Goal: Information Seeking & Learning: Learn about a topic

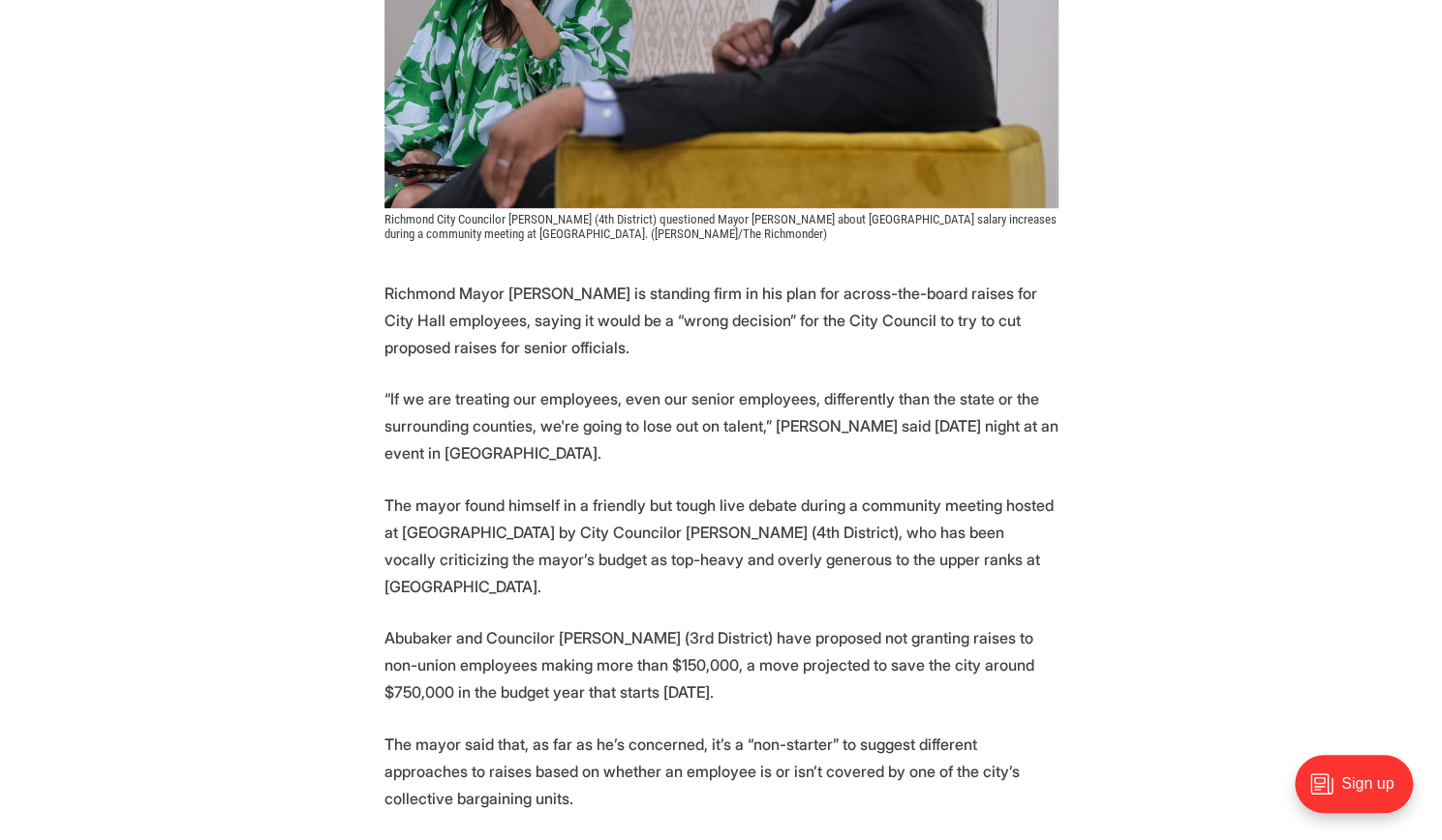
scroll to position [705, 0]
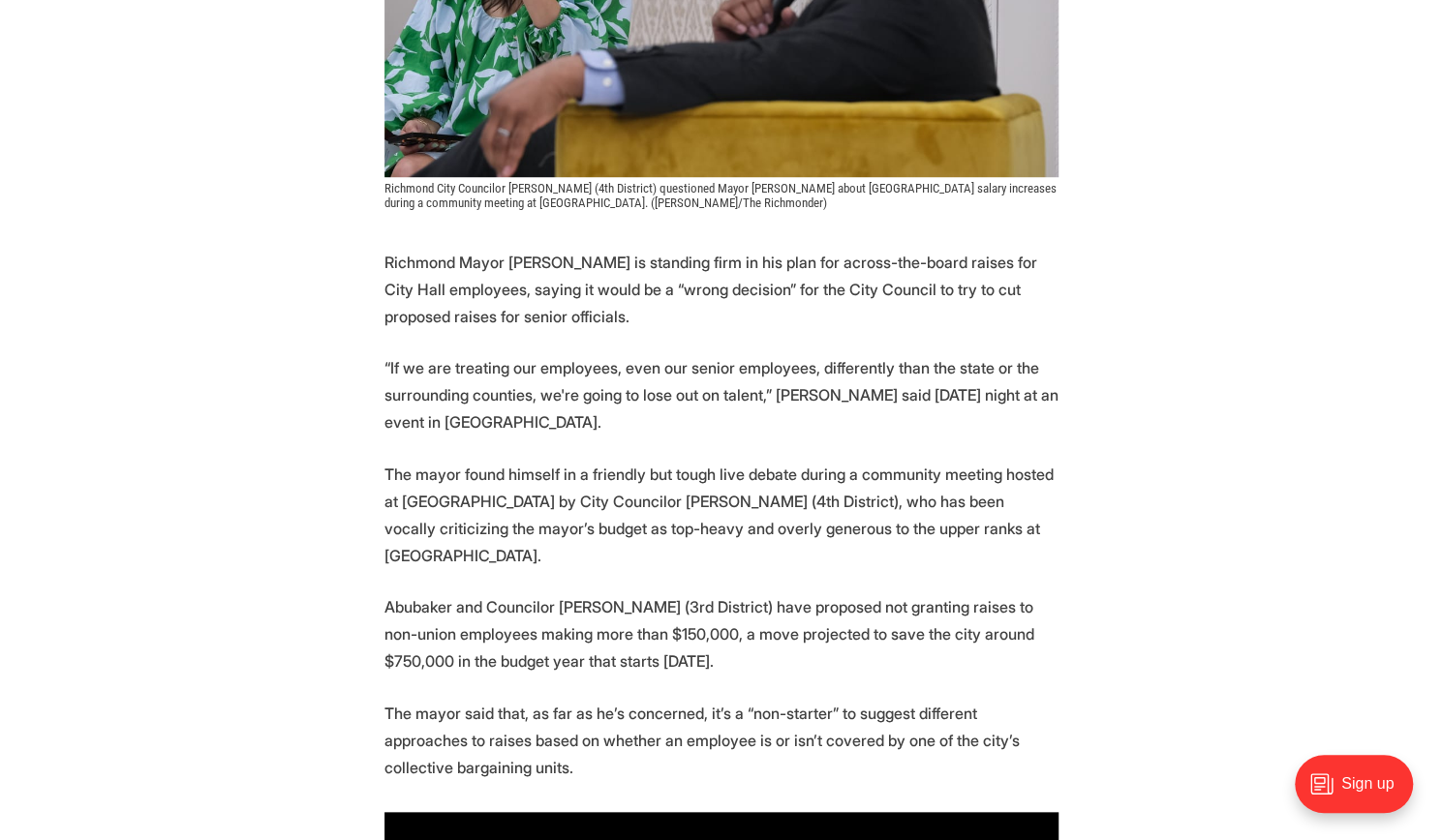
click at [673, 460] on p "The mayor found himself in a friendly but tough live debate during a community …" at bounding box center [721, 515] width 674 height 108
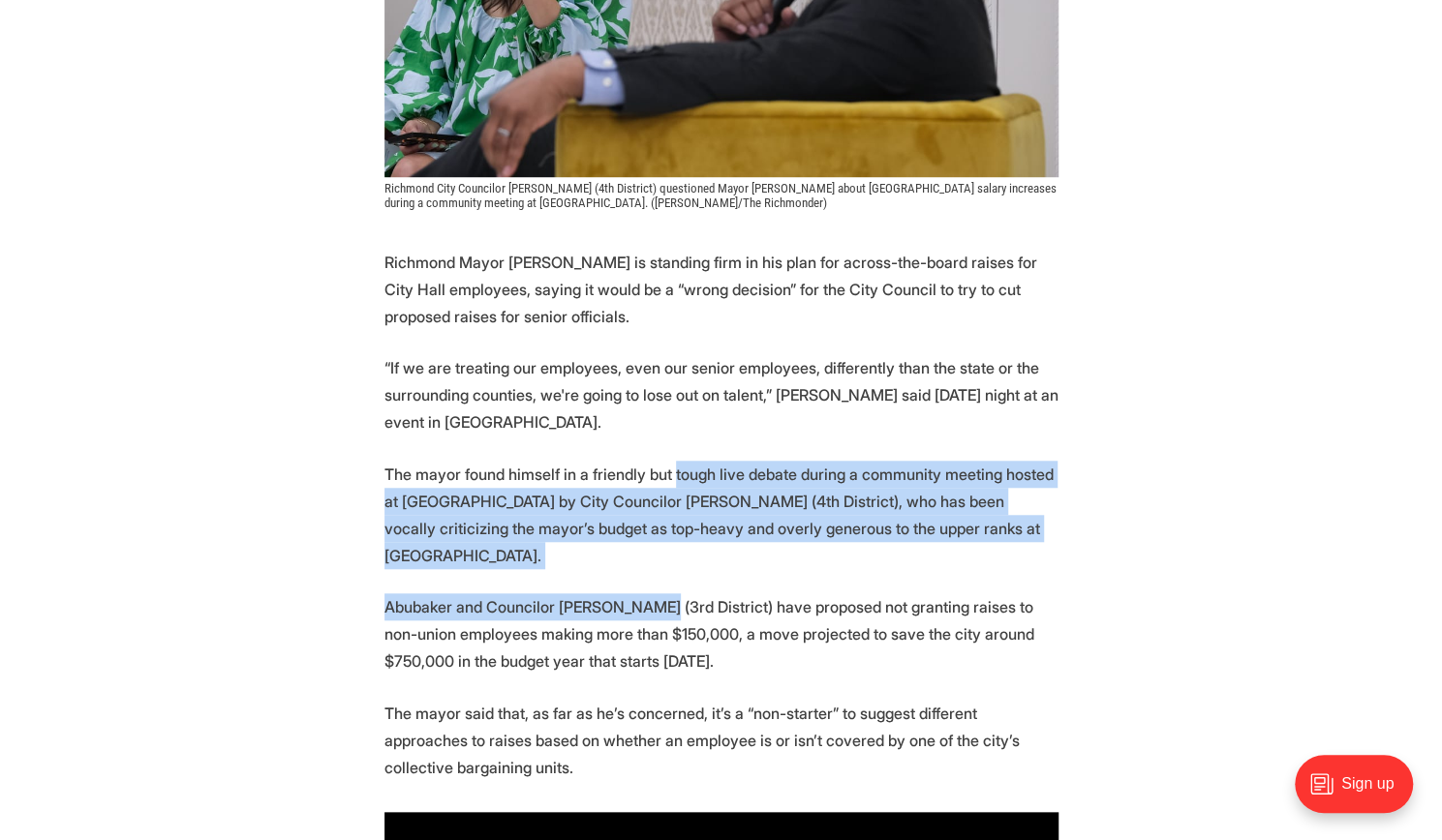
drag, startPoint x: 673, startPoint y: 435, endPoint x: 653, endPoint y: 520, distance: 87.3
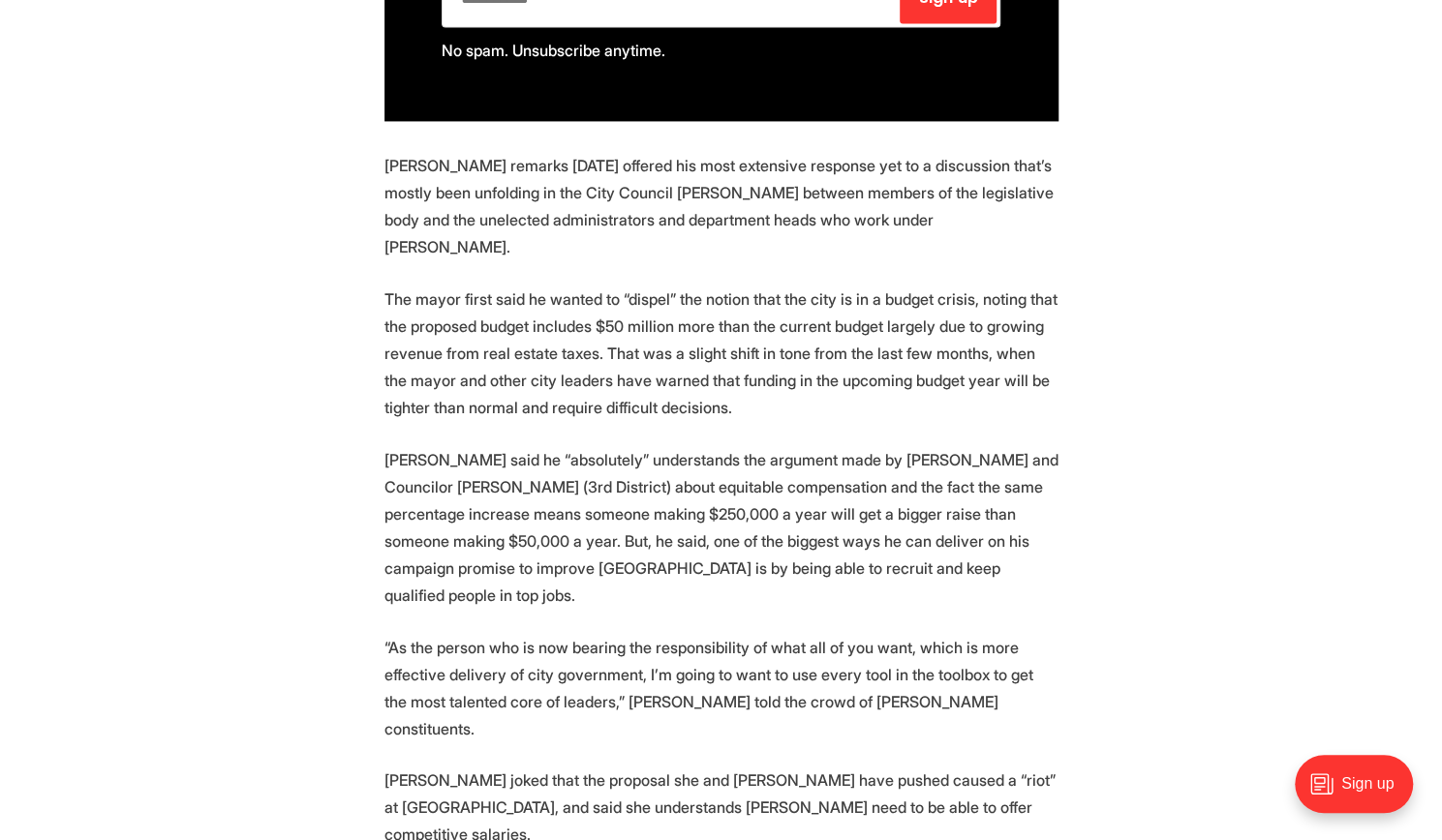
scroll to position [1746, 0]
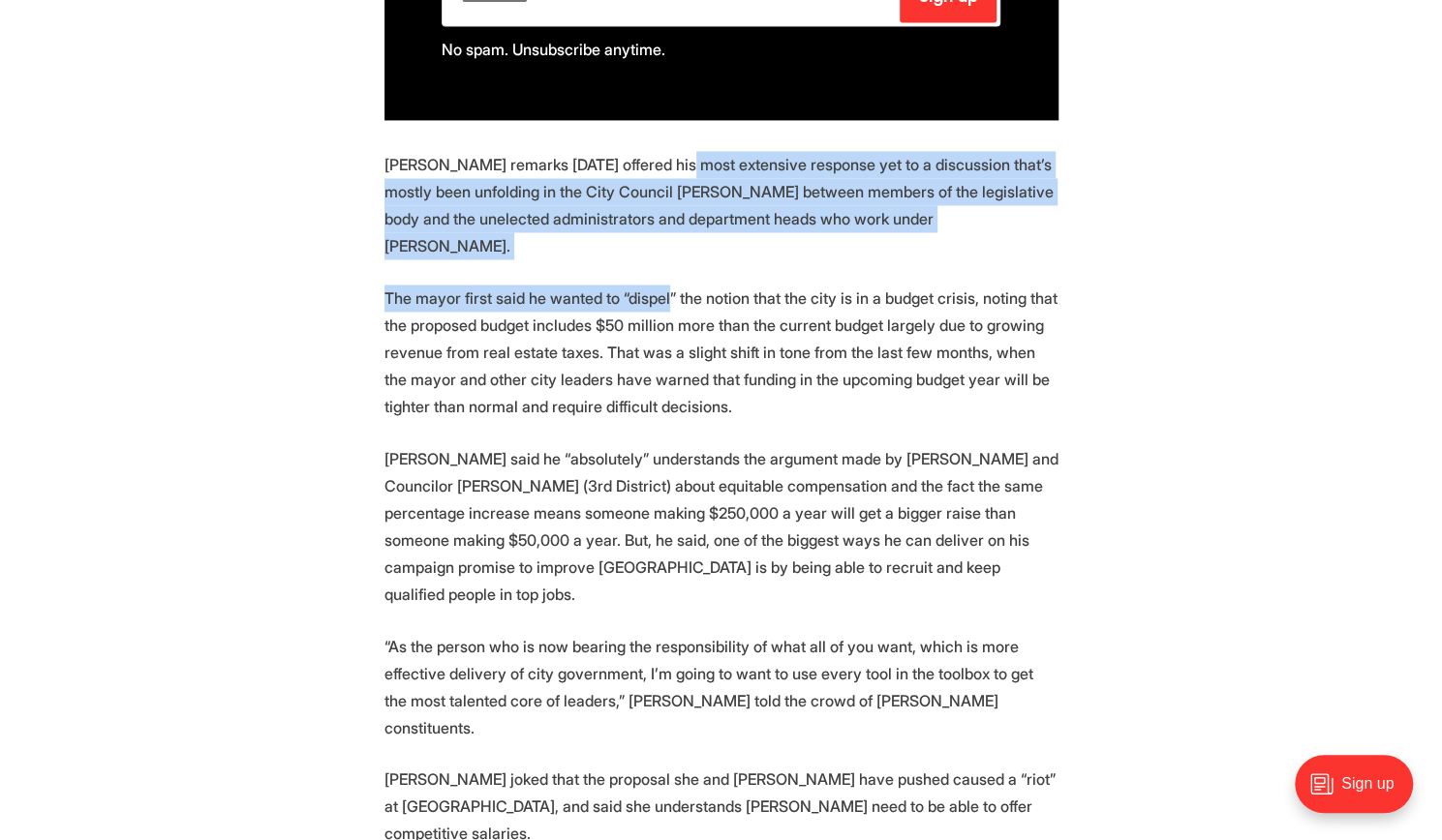
drag, startPoint x: 680, startPoint y: 102, endPoint x: 662, endPoint y: 197, distance: 96.7
click at [662, 197] on section "Richmond Mayor [PERSON_NAME] is standing firm in his plan for across-the-board …" at bounding box center [721, 761] width 1442 height 3108
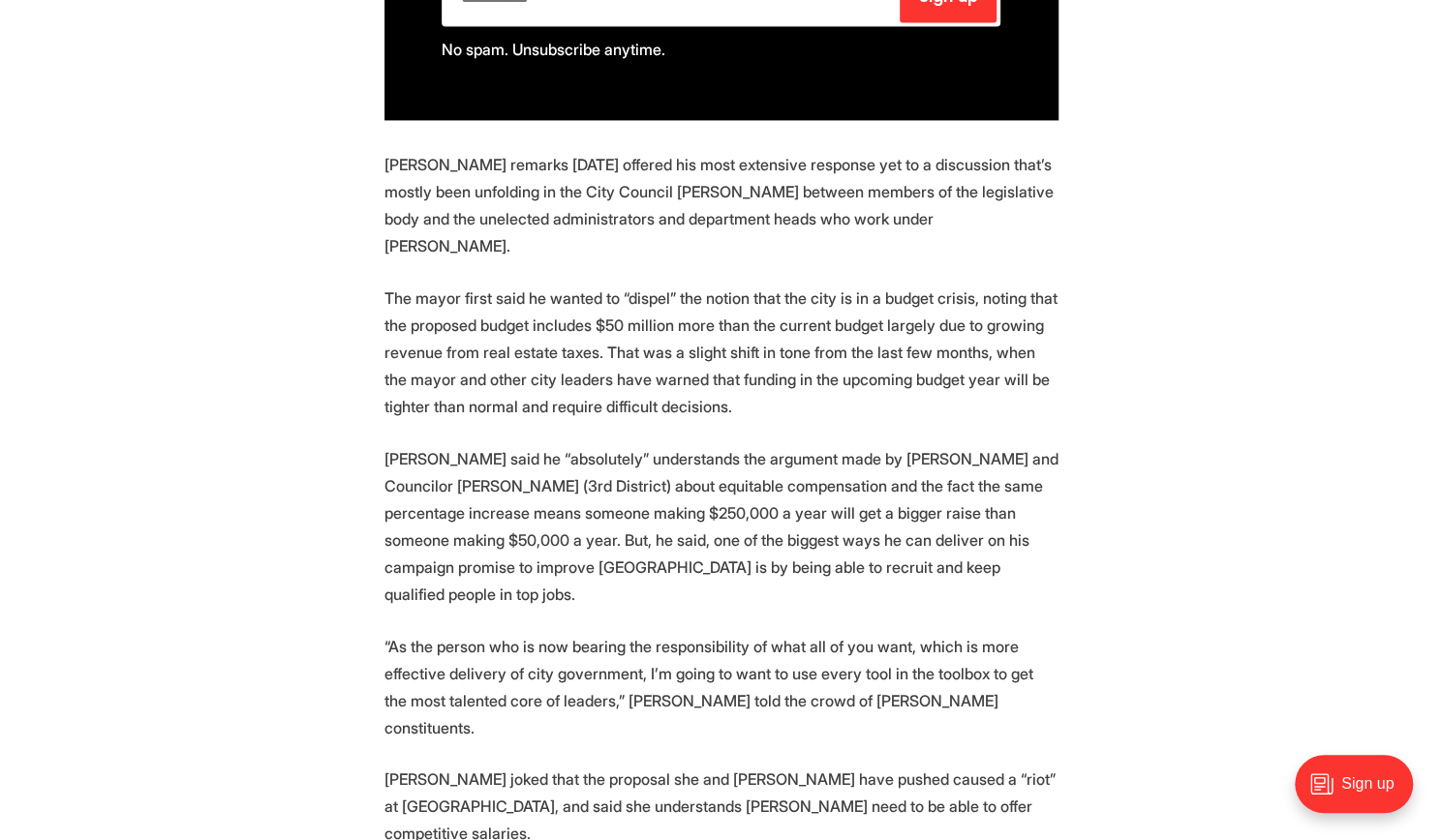
click at [660, 285] on p "The mayor first said he wanted to “dispel” the notion that the city is in a bud…" at bounding box center [721, 352] width 674 height 135
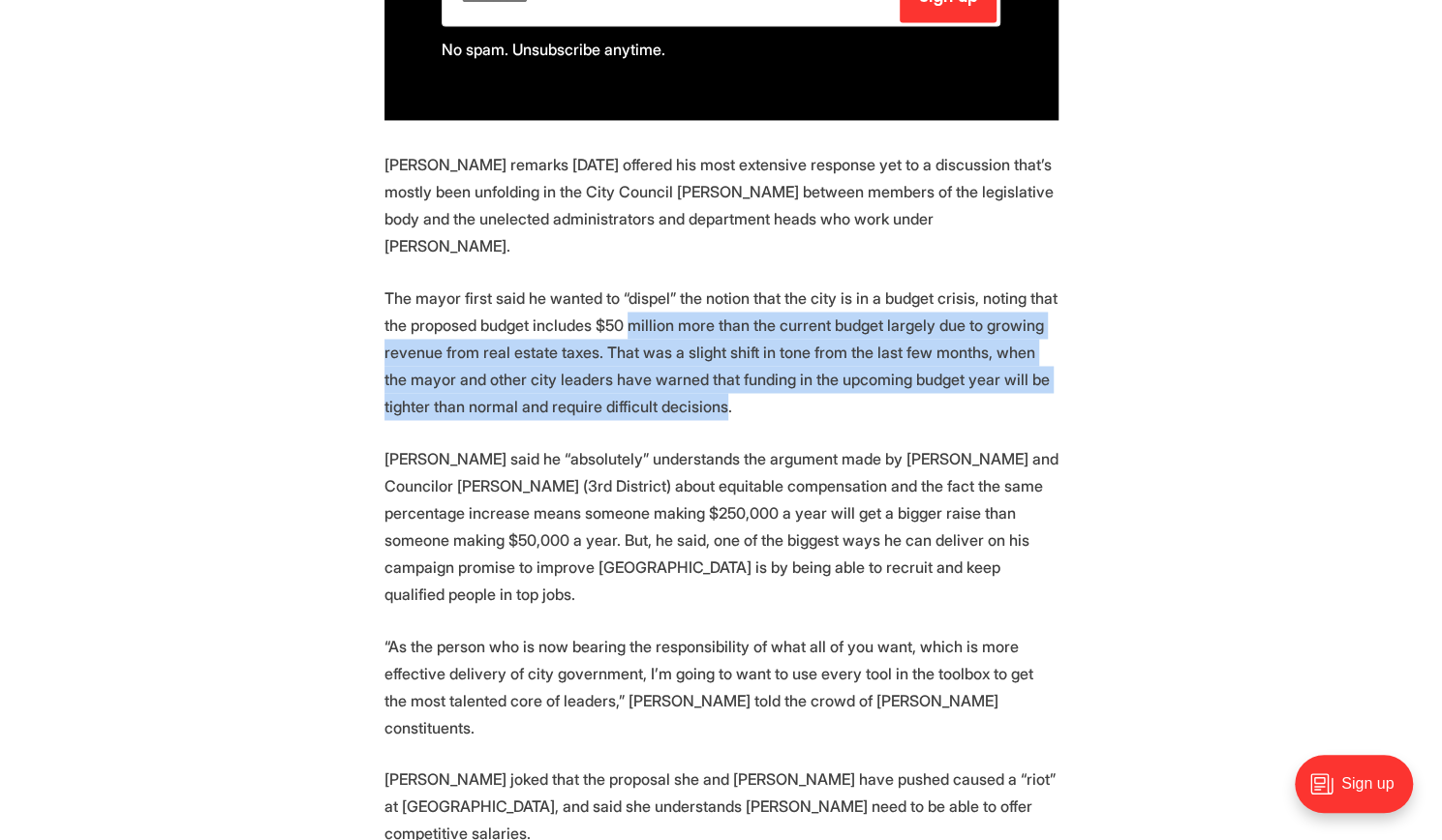
drag, startPoint x: 660, startPoint y: 227, endPoint x: 641, endPoint y: 330, distance: 104.7
click at [641, 330] on section "Richmond Mayor [PERSON_NAME] is standing firm in his plan for across-the-board …" at bounding box center [721, 761] width 1442 height 3108
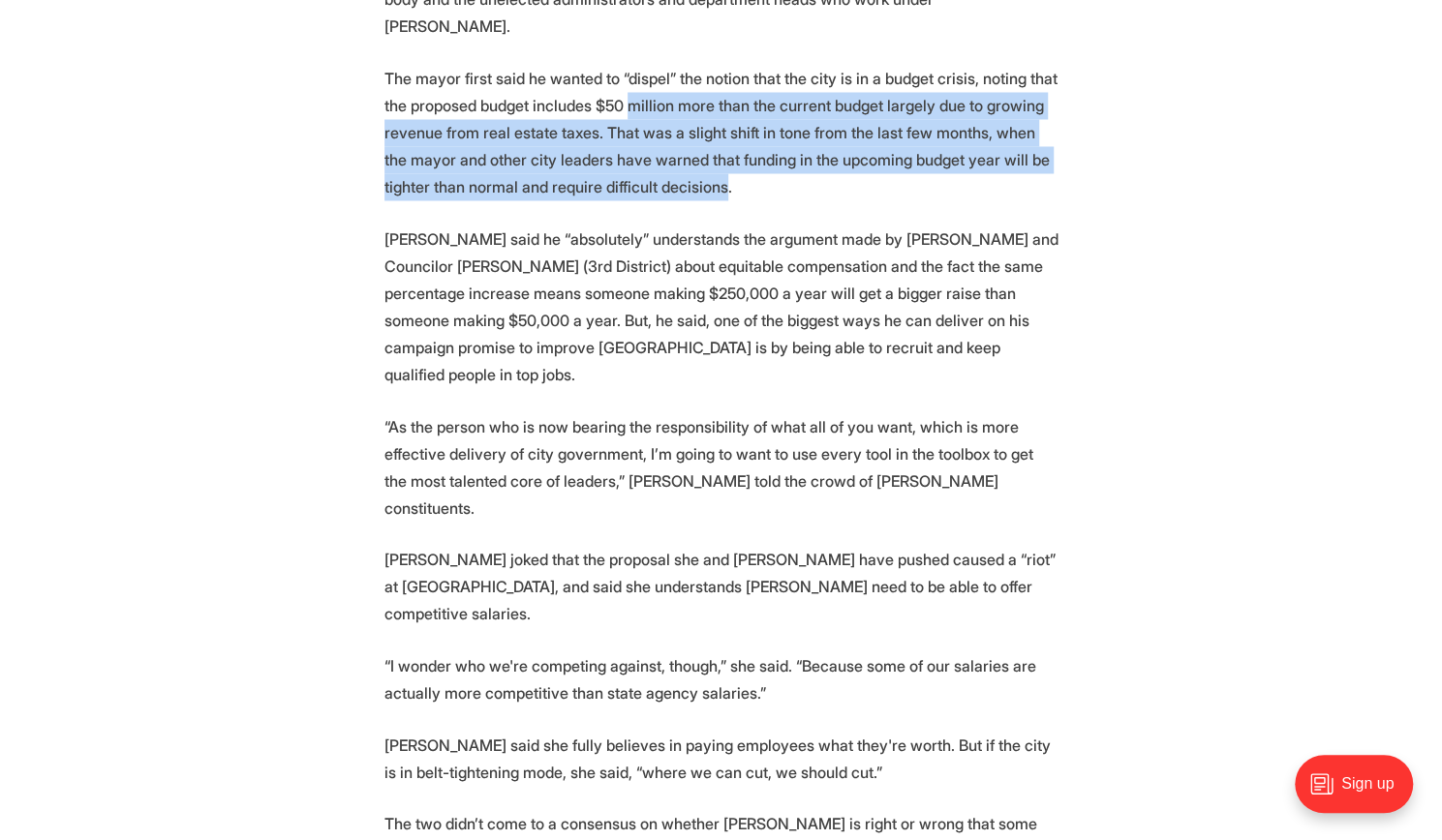
scroll to position [2000, 0]
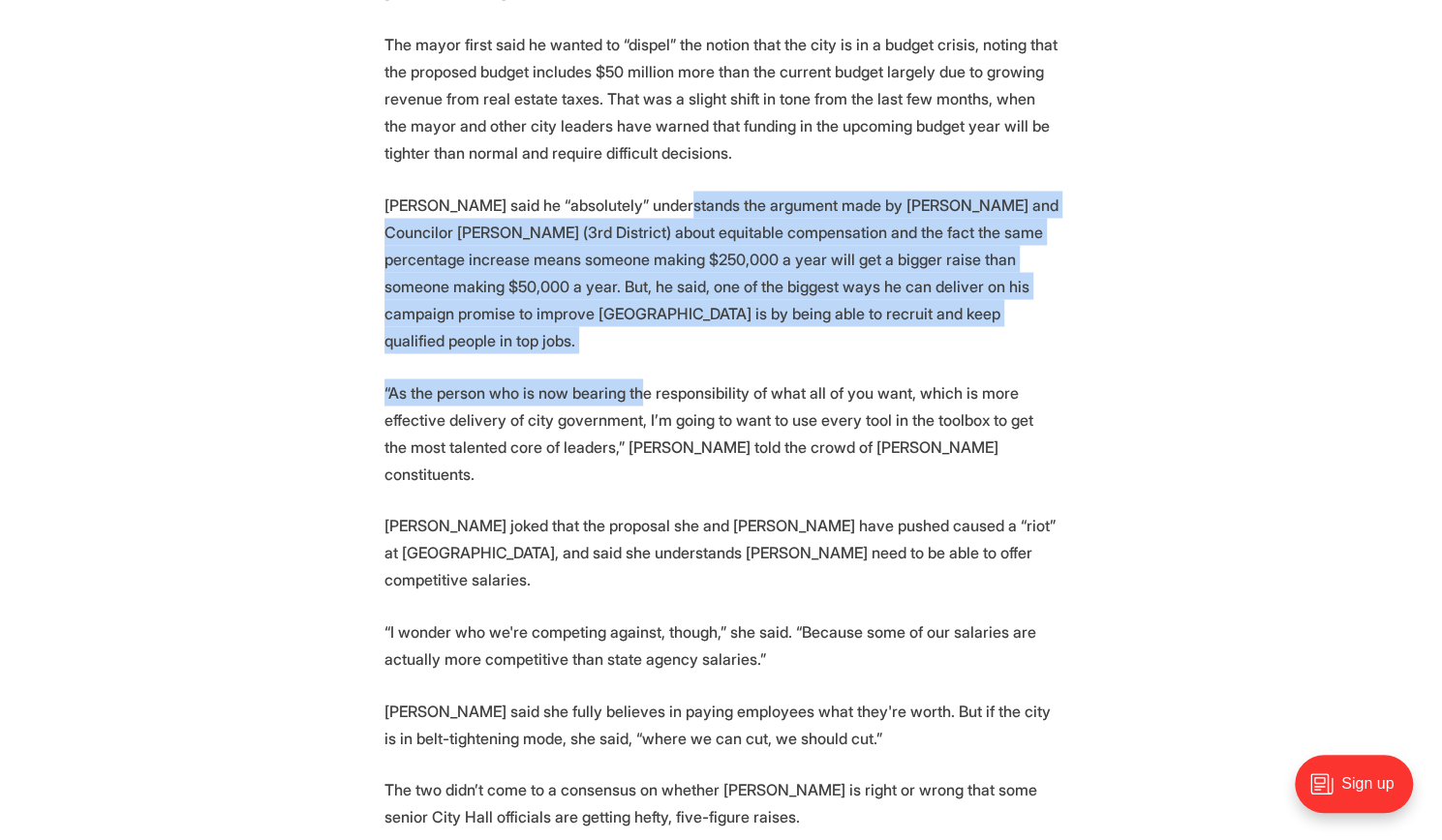
drag, startPoint x: 659, startPoint y: 117, endPoint x: 635, endPoint y: 254, distance: 139.1
click at [635, 254] on section "Richmond Mayor [PERSON_NAME] is standing firm in his plan for across-the-board …" at bounding box center [721, 508] width 1442 height 3108
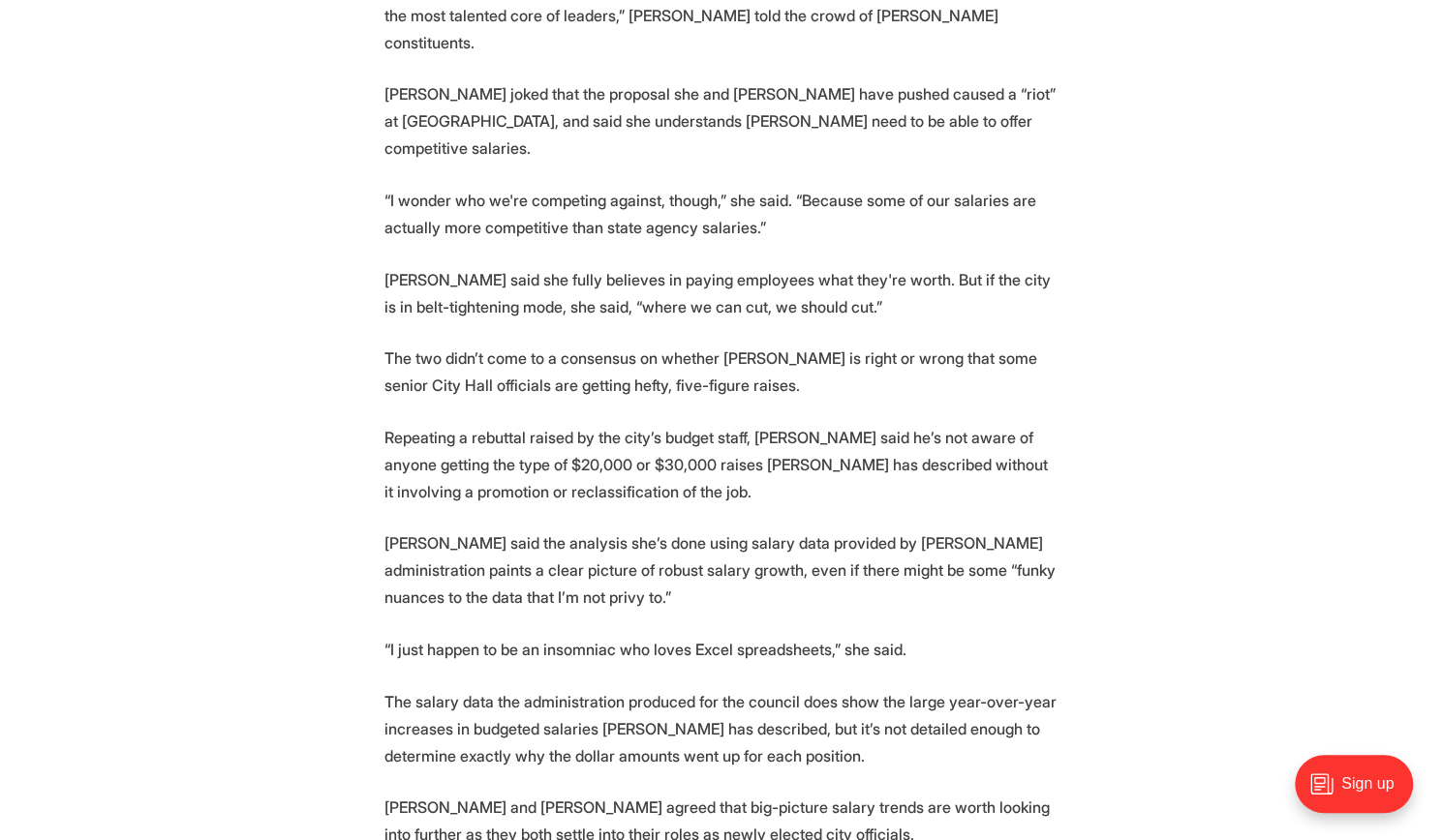
scroll to position [2434, 0]
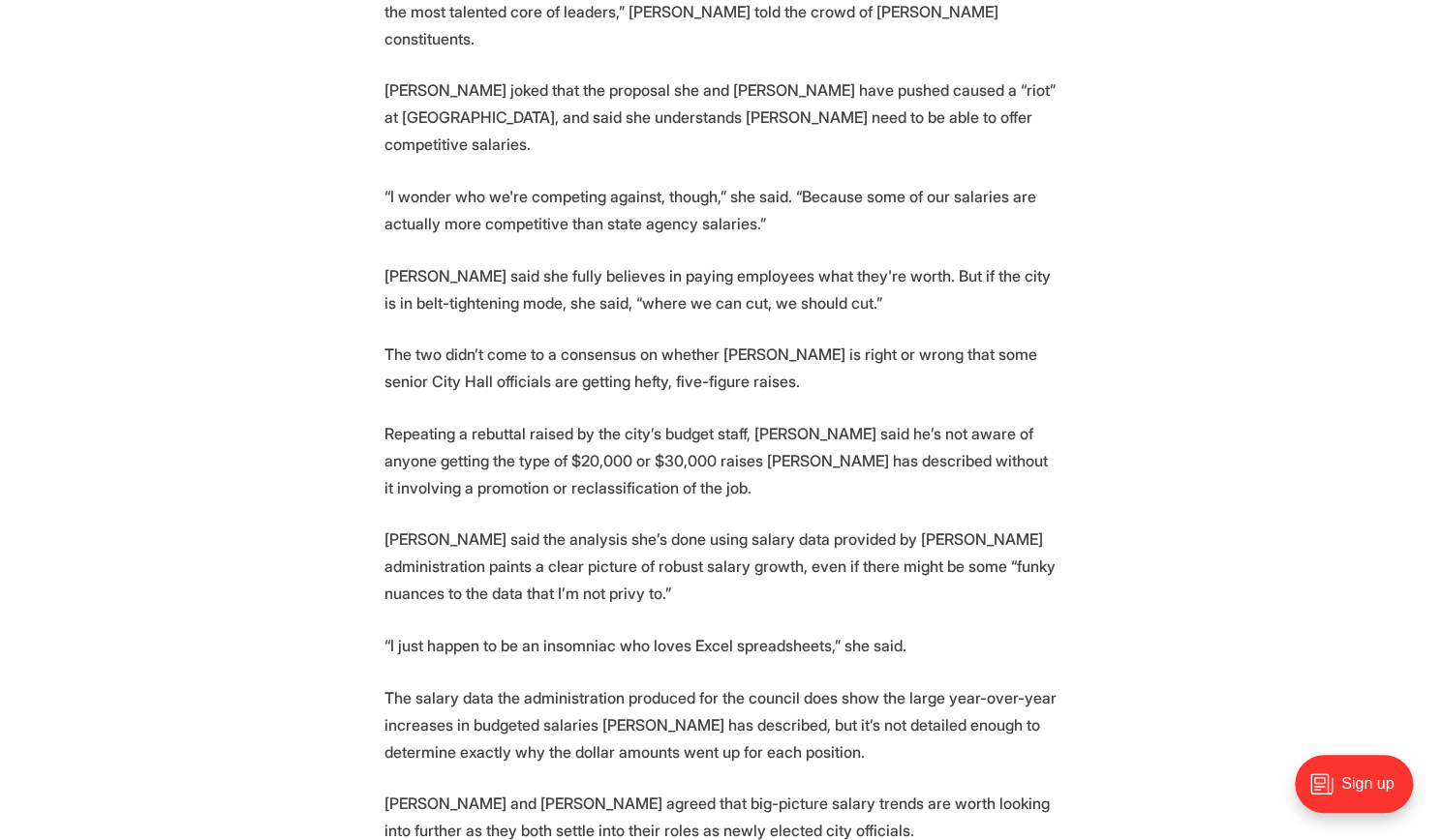
click at [633, 262] on p "[PERSON_NAME] said she fully believes in paying employees what they're worth. B…" at bounding box center [721, 289] width 674 height 54
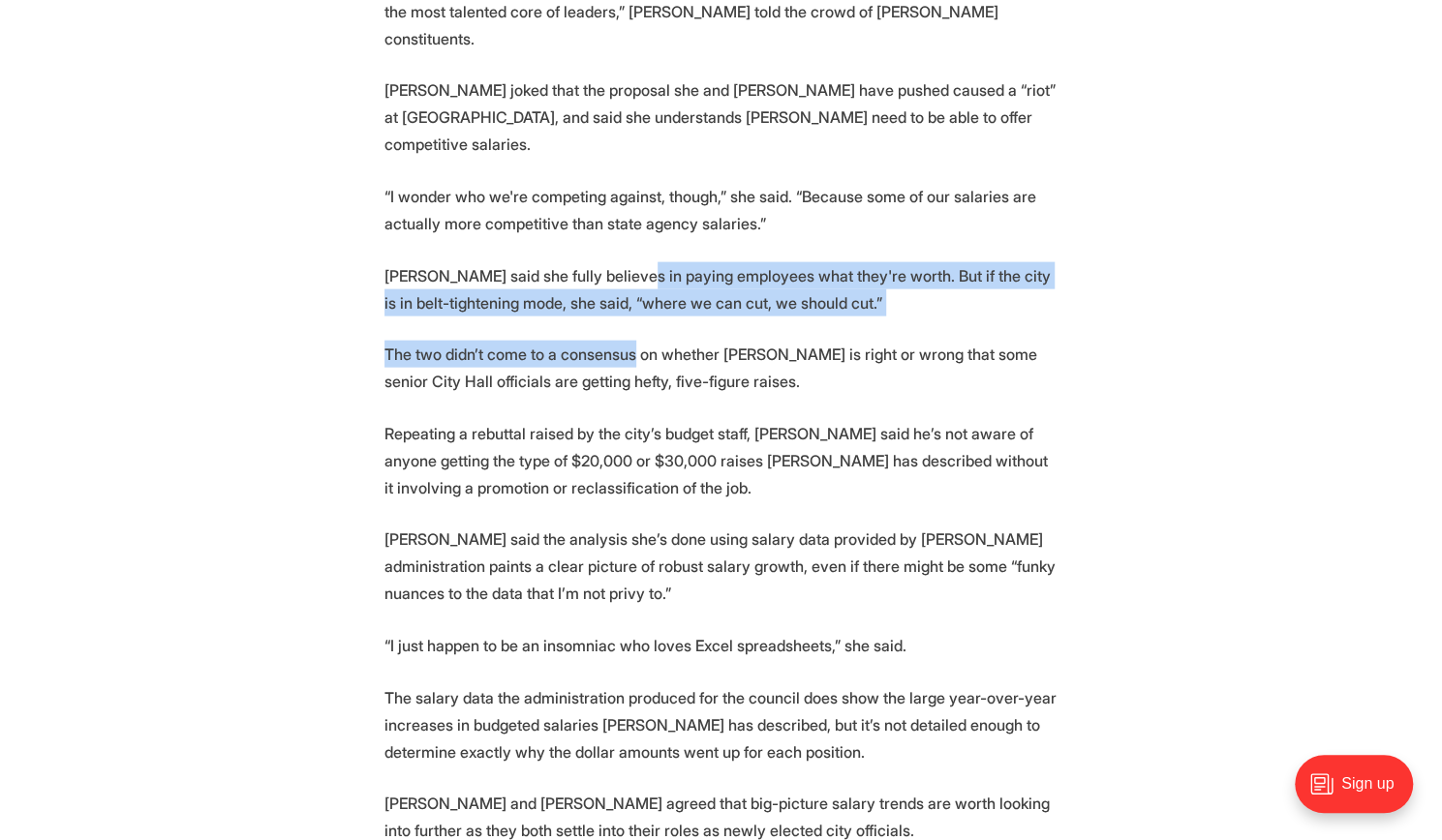
drag, startPoint x: 633, startPoint y: 103, endPoint x: 615, endPoint y: 167, distance: 66.5
click at [615, 167] on section "Richmond Mayor [PERSON_NAME] is standing firm in his plan for across-the-board …" at bounding box center [721, 73] width 1442 height 3108
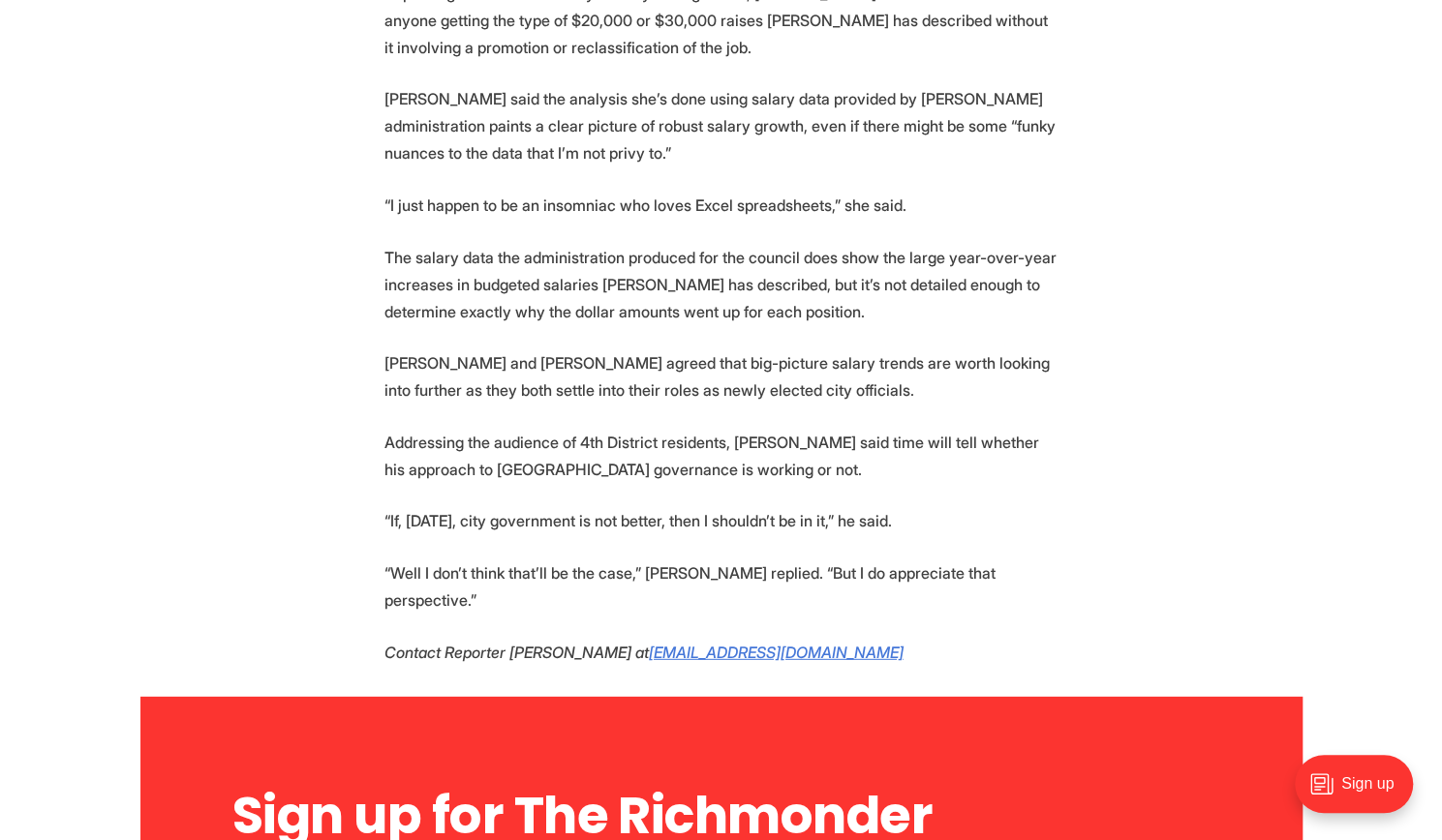
scroll to position [2877, 0]
